Goal: Information Seeking & Learning: Learn about a topic

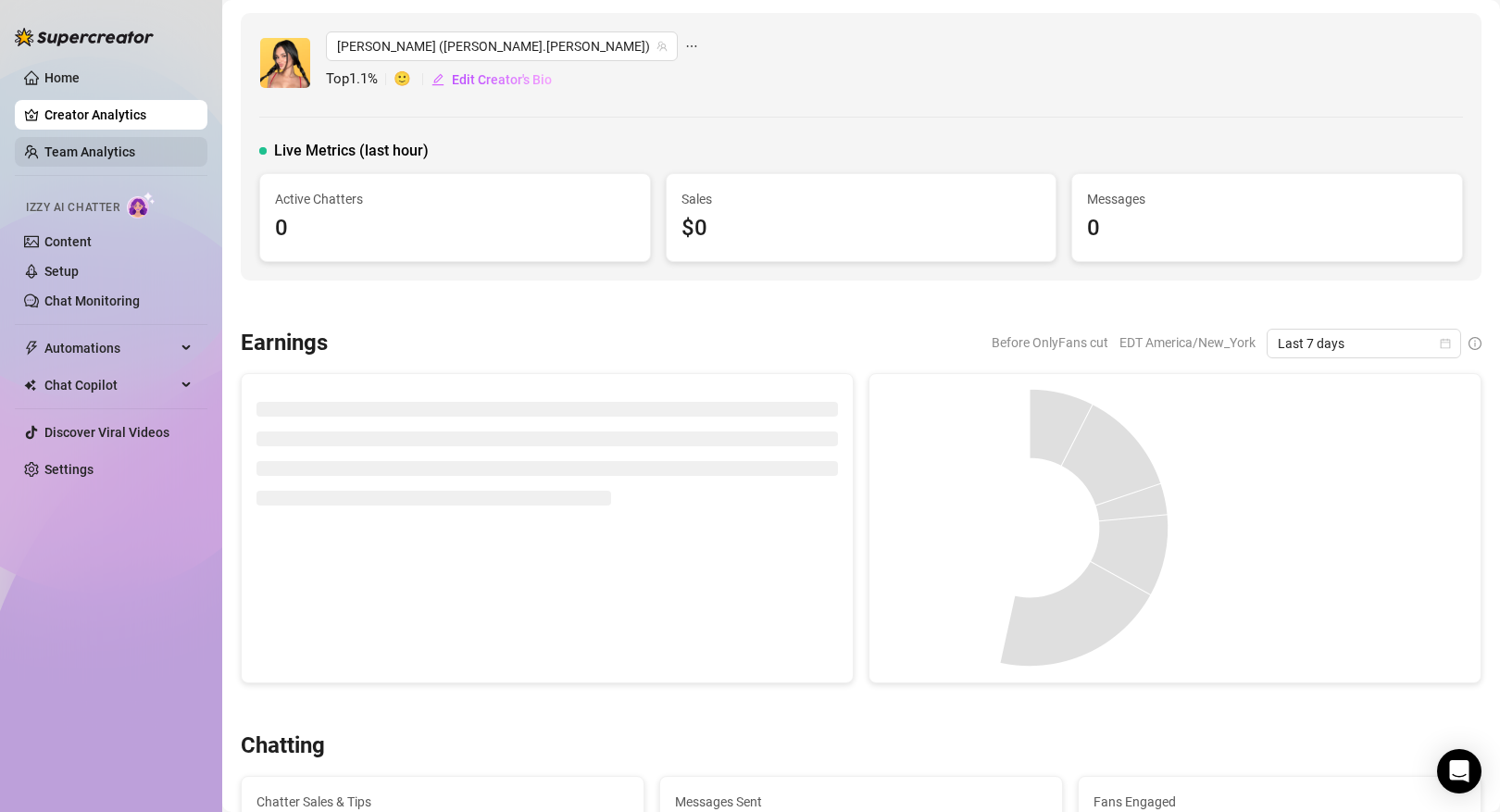
click at [124, 146] on link "Team Analytics" at bounding box center [89, 151] width 91 height 14
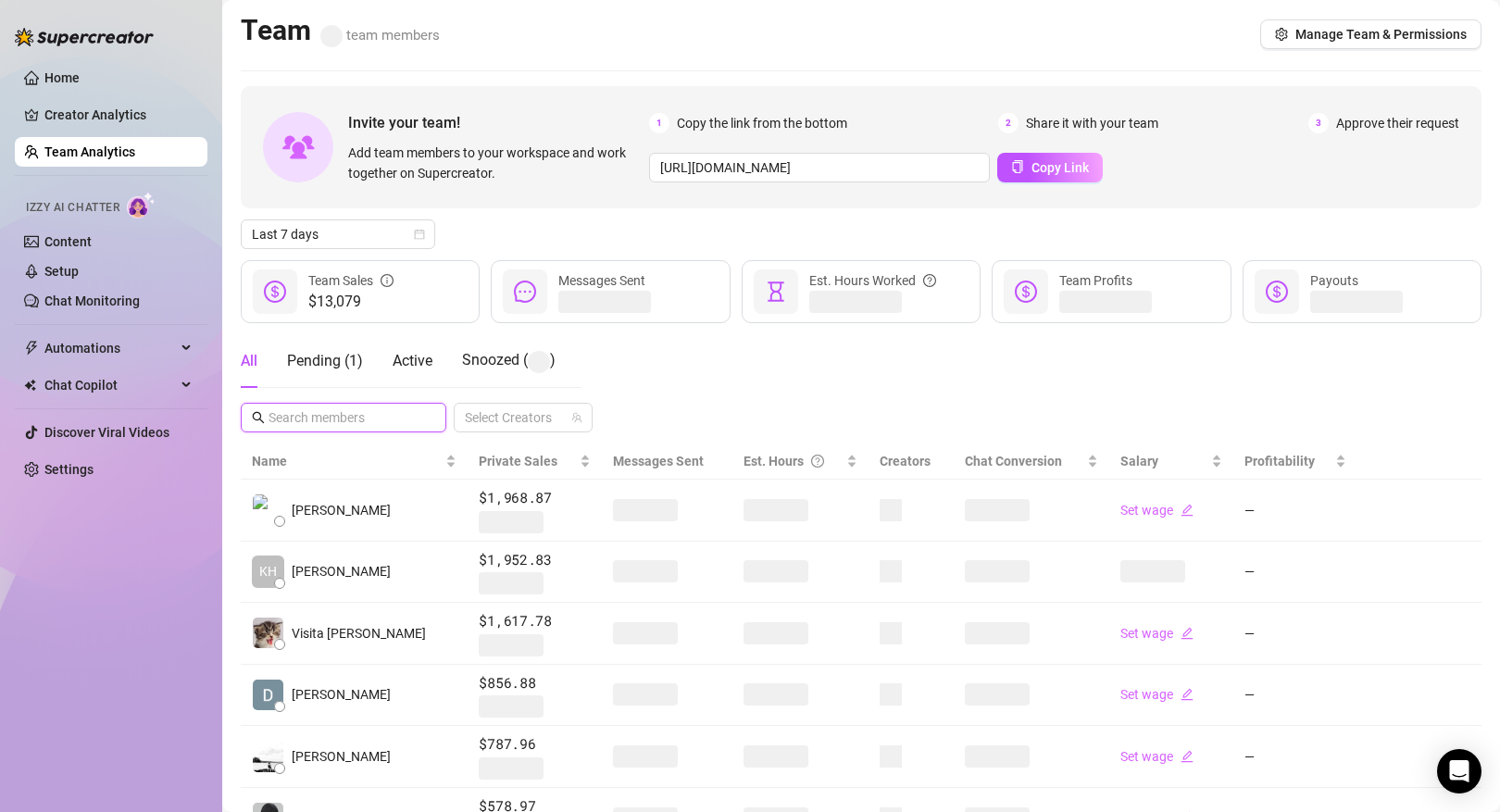
click at [356, 425] on input "text" at bounding box center [345, 417] width 152 height 20
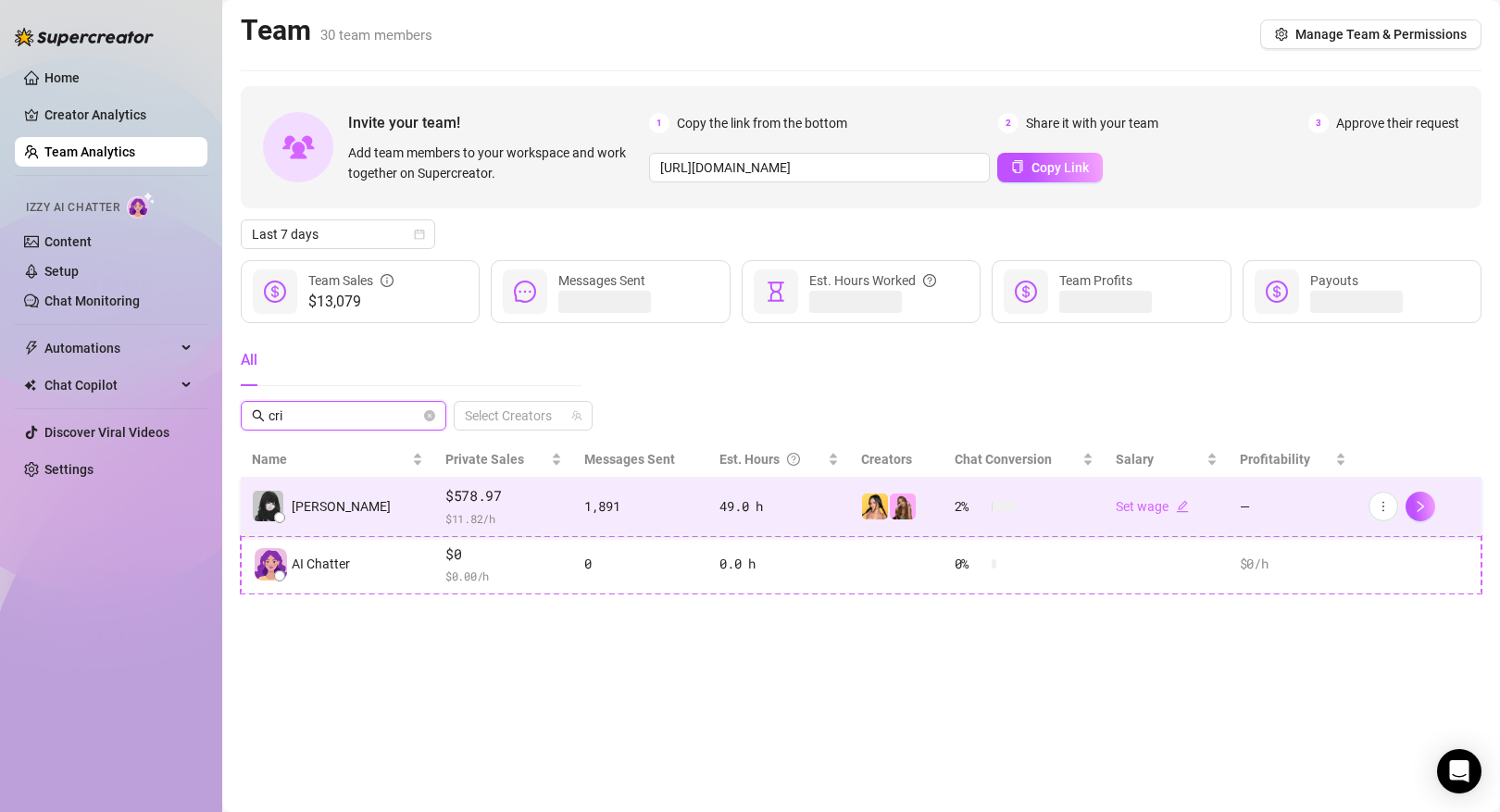
type input "cri"
click at [498, 509] on span "$ 11.82 /h" at bounding box center [504, 517] width 117 height 18
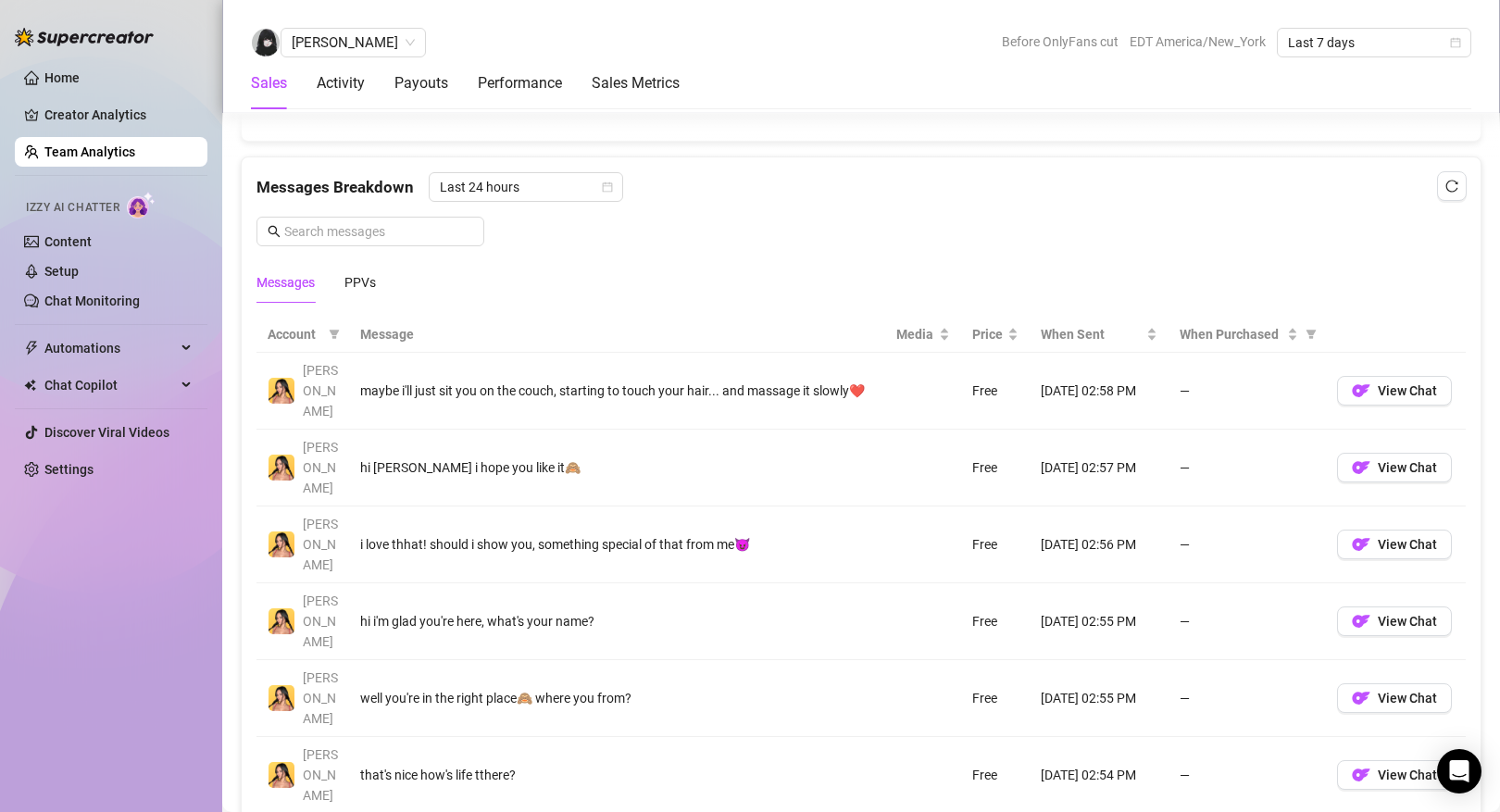
scroll to position [1282, 0]
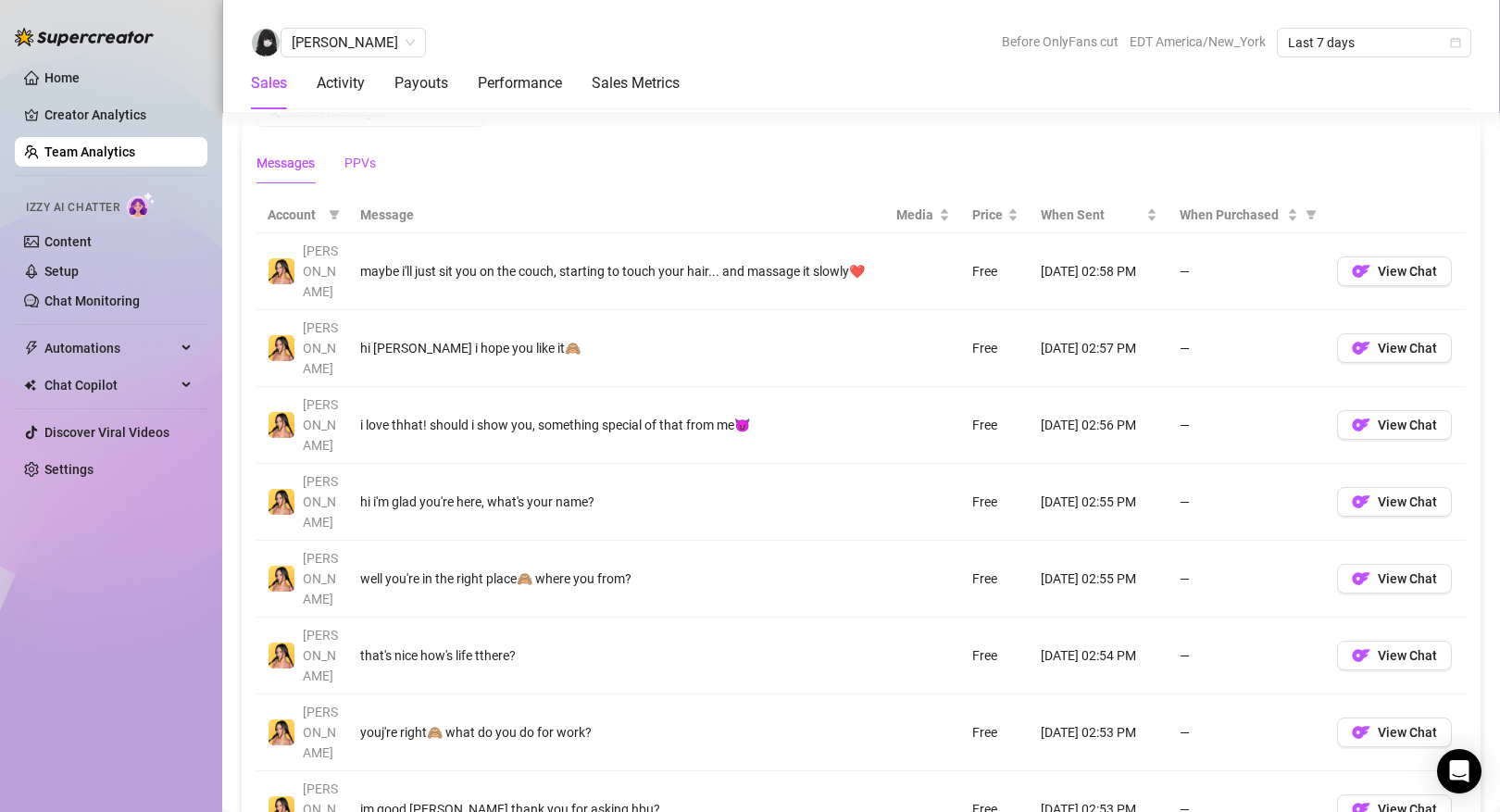
click at [360, 157] on div "PPVs" at bounding box center [360, 162] width 32 height 20
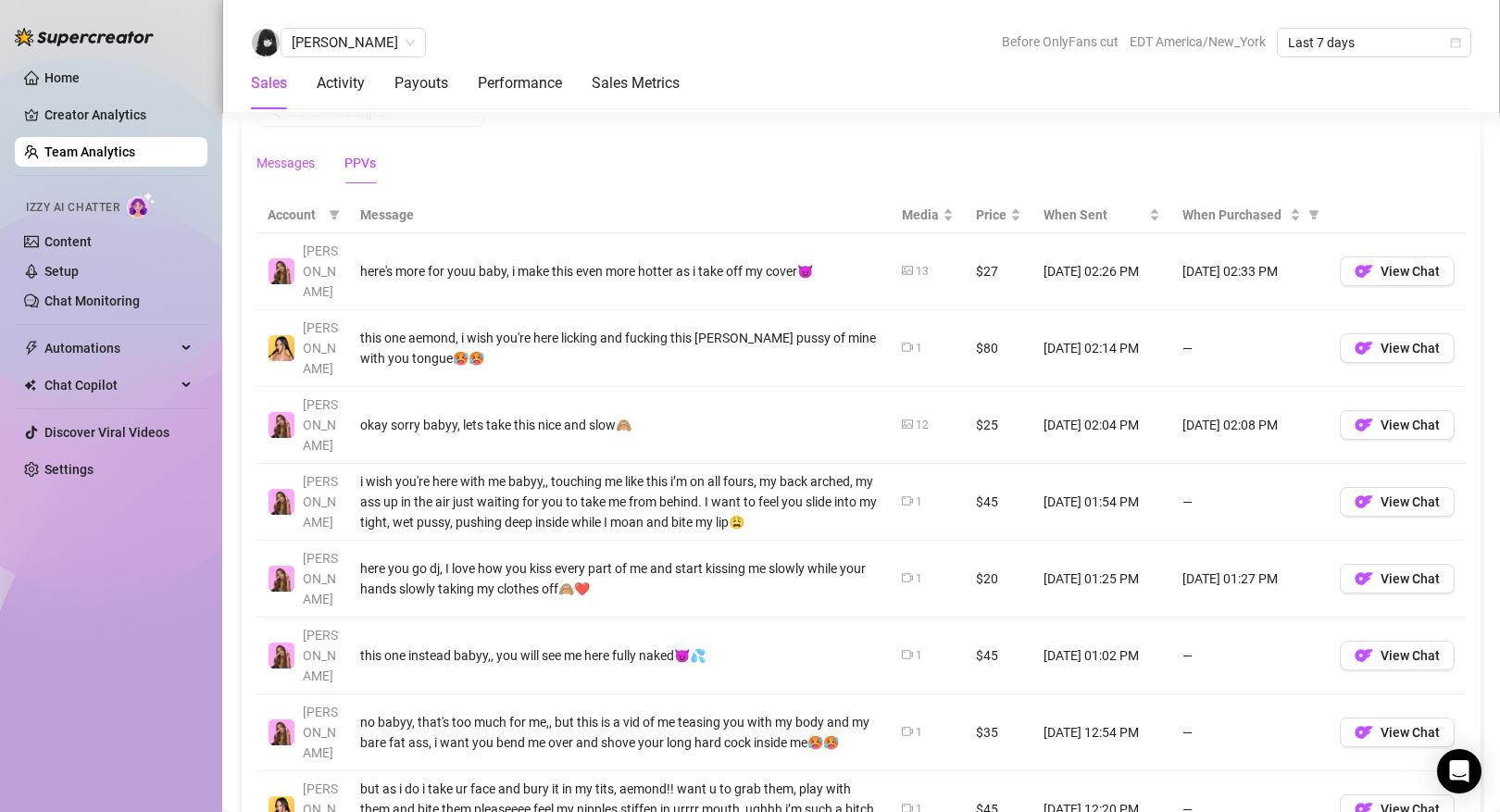
click at [298, 163] on div "Messages" at bounding box center [285, 162] width 59 height 20
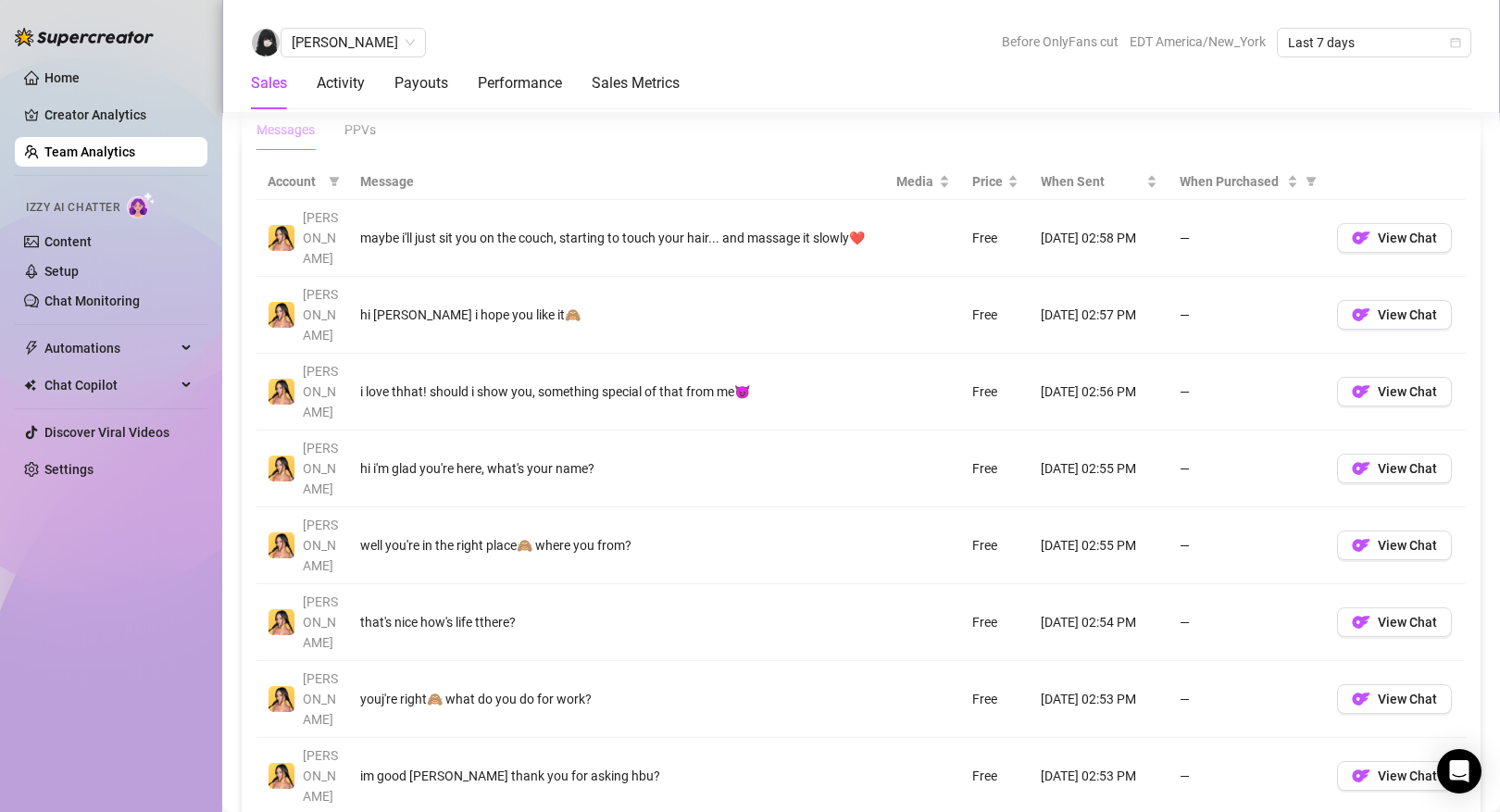
scroll to position [1316, 0]
